Goal: Task Accomplishment & Management: Manage account settings

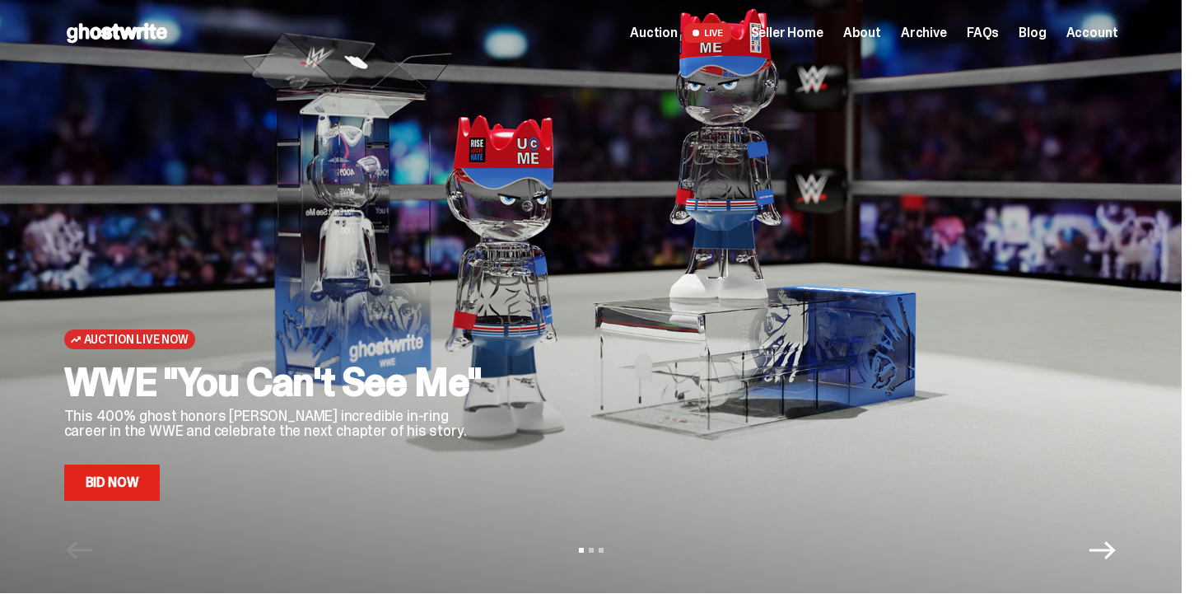
click at [824, 32] on span "Seller Home" at bounding box center [787, 32] width 72 height 13
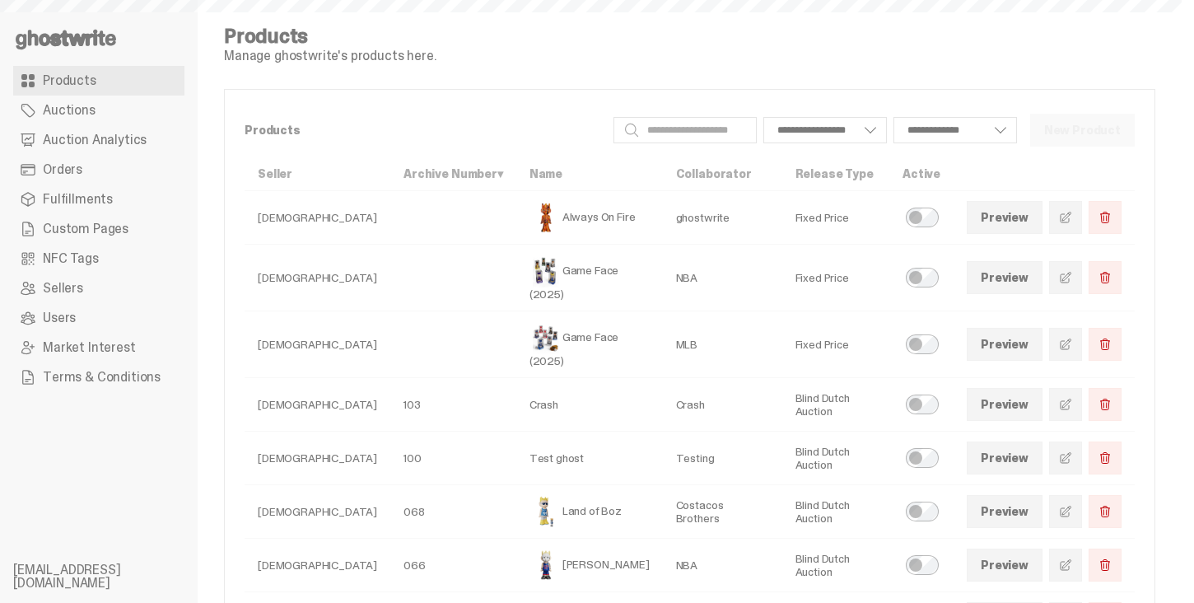
select select
click at [105, 142] on span "Auction Analytics" at bounding box center [95, 139] width 104 height 13
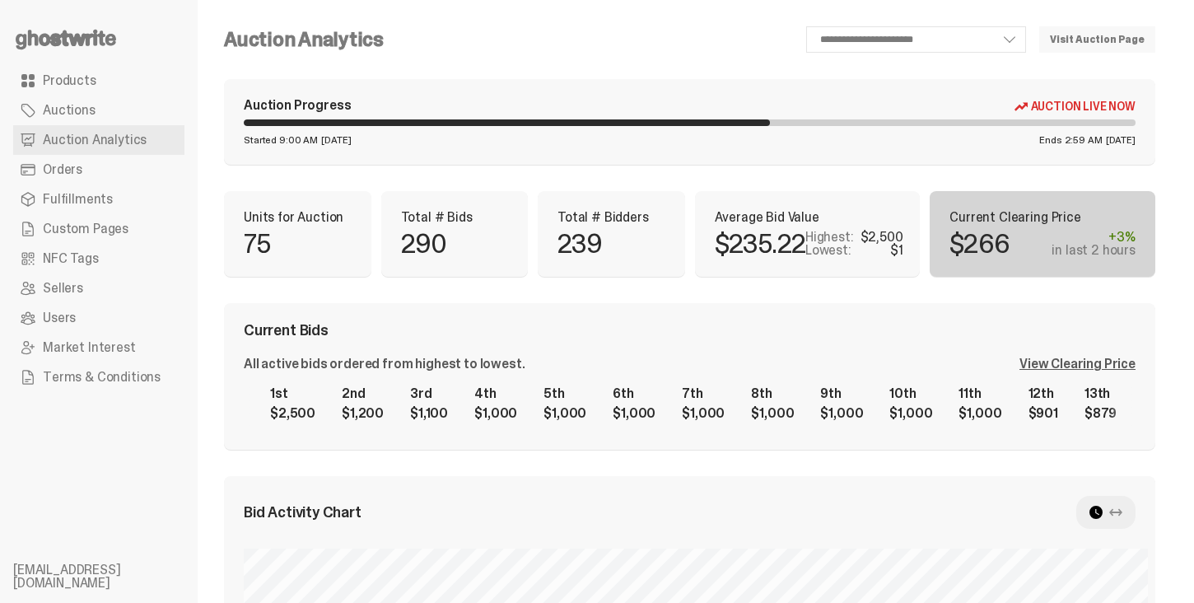
click at [759, 306] on div "Current Bids All active bids ordered from highest to lowest. View Clearing Pric…" at bounding box center [689, 376] width 931 height 147
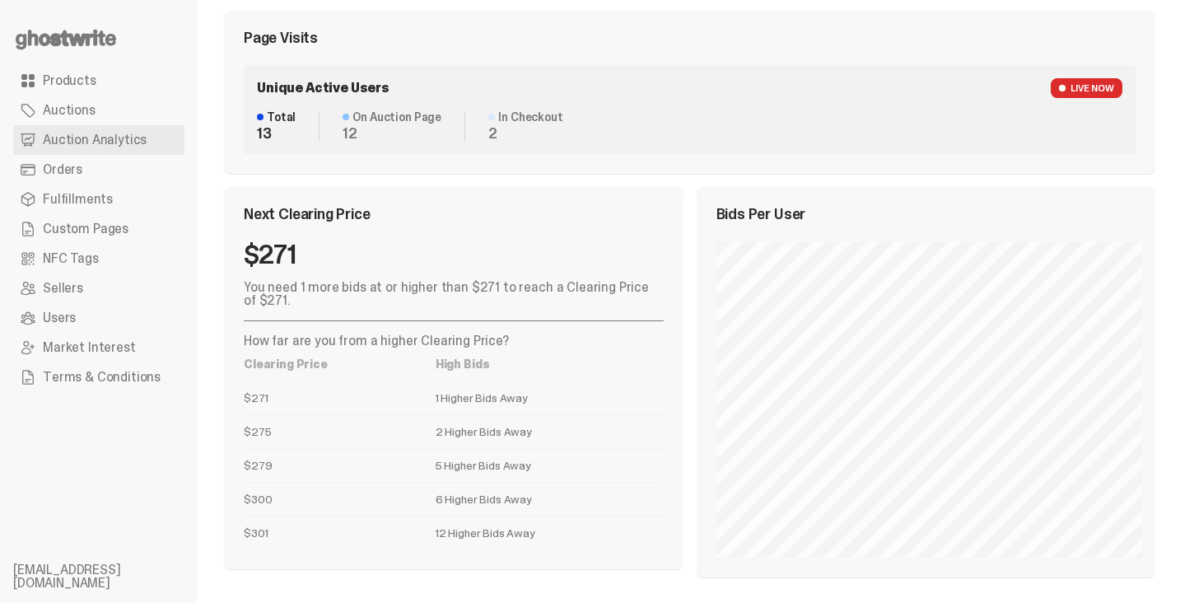
scroll to position [888, 0]
